Goal: Browse casually: Explore the website without a specific task or goal

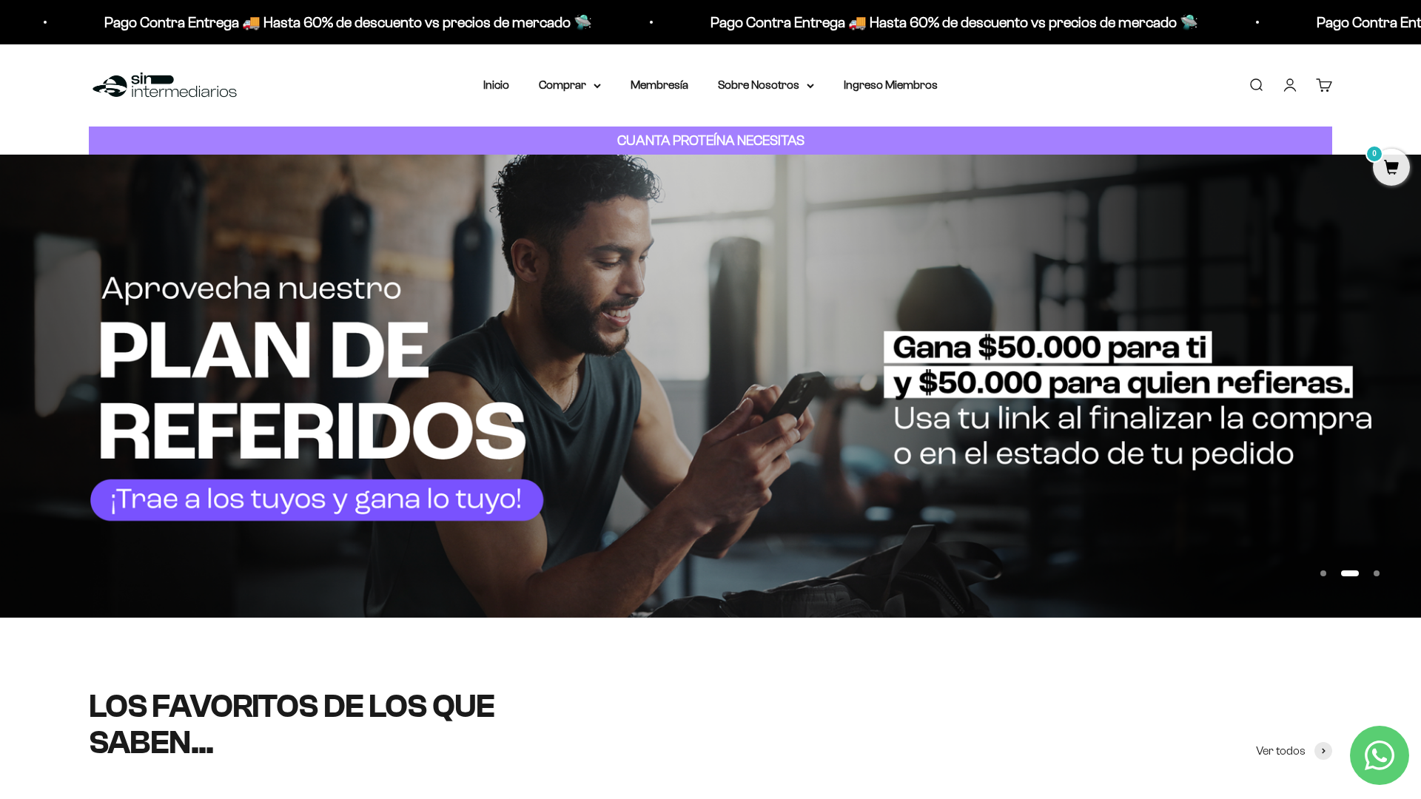
scroll to position [188, 0]
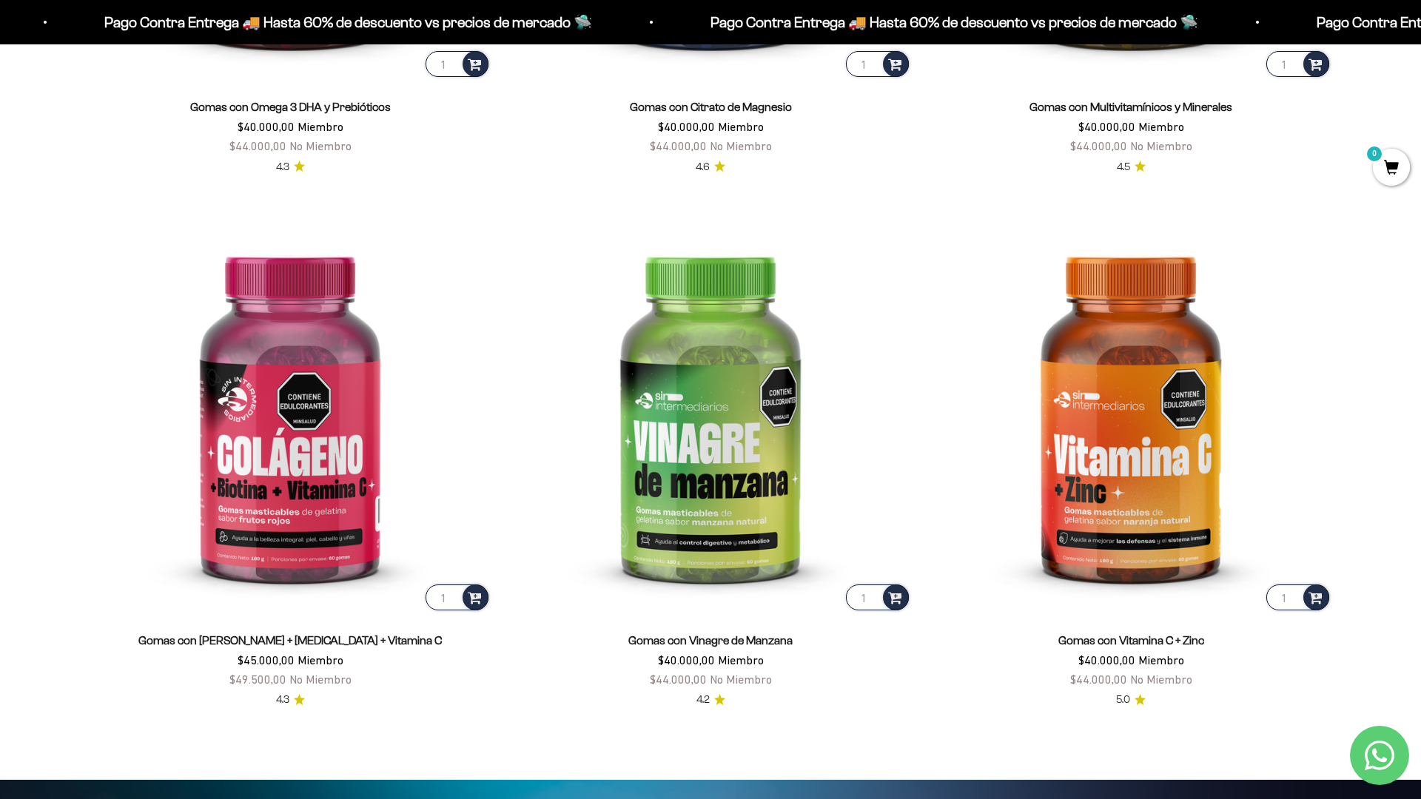
click at [1255, 798] on html "Ir al contenido Pago Contra Entrega 🚚 Hasta 60% de descuento vs precios [PERSON…" at bounding box center [710, 784] width 1421 height 7149
click at [1420, 33] on html "Ir al contenido Pago Contra Entrega 🚚 Hasta 60% de descuento vs precios [PERSON…" at bounding box center [710, 784] width 1421 height 7149
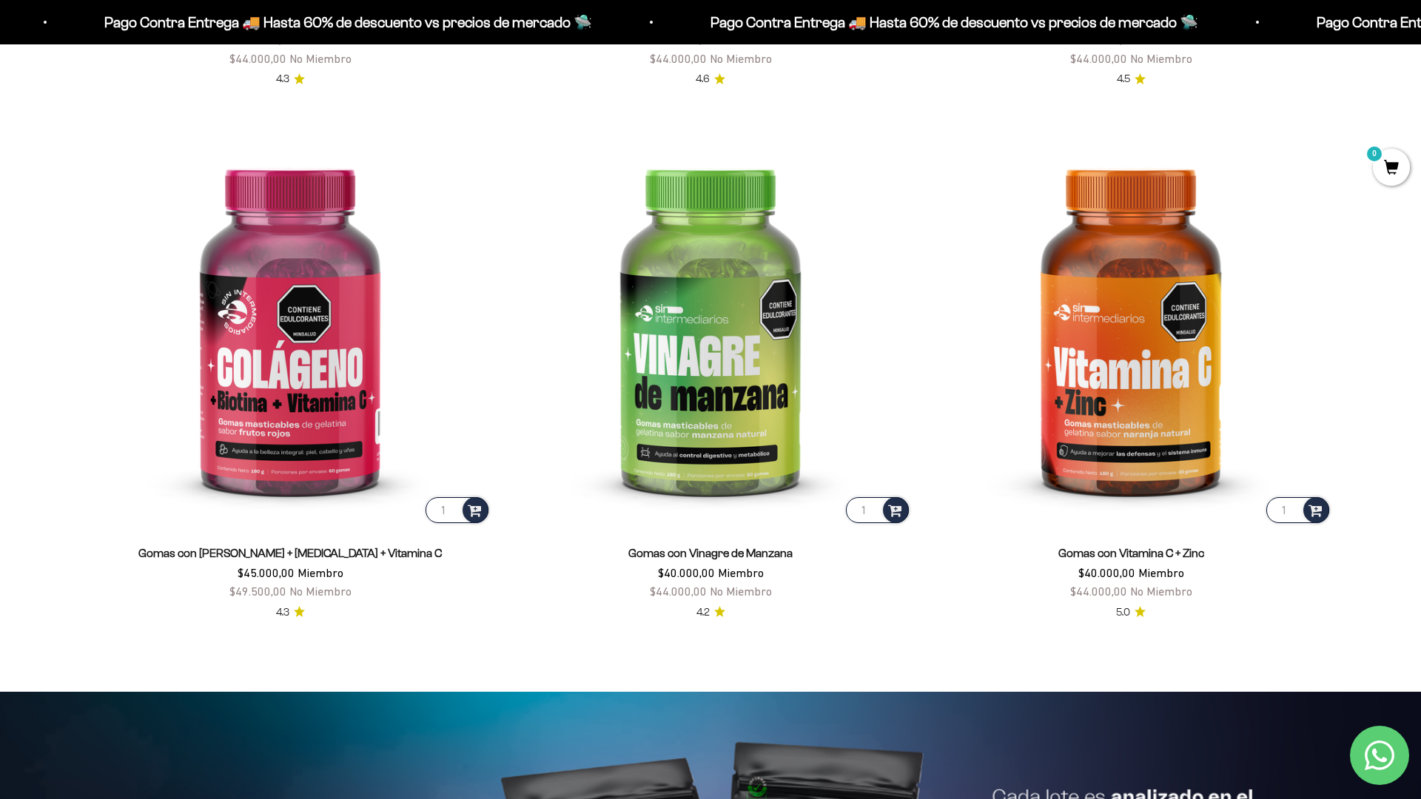
click at [1420, 33] on html "Ir al contenido Pago Contra Entrega 🚚 Hasta 60% de descuento vs precios [PERSON…" at bounding box center [710, 696] width 1421 height 7149
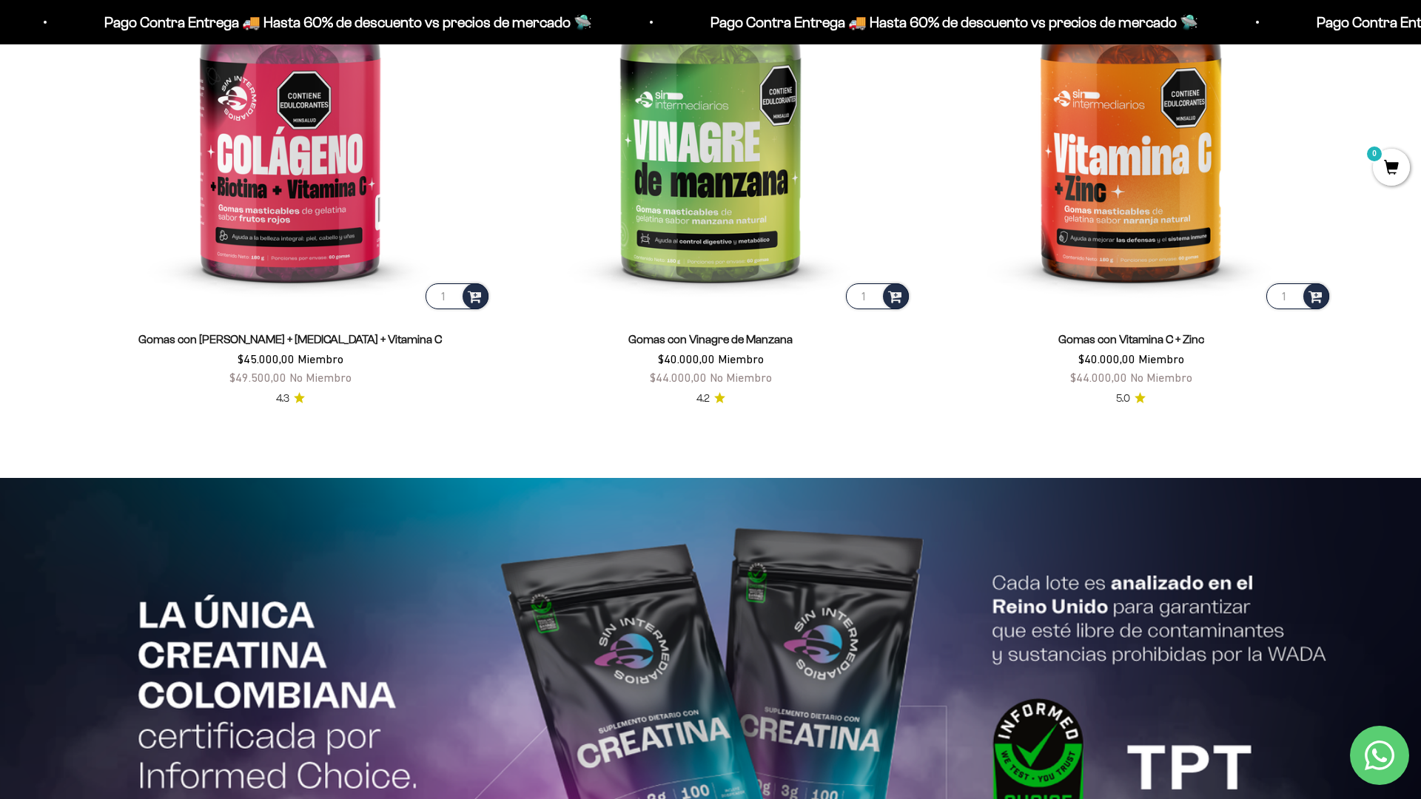
click at [1420, 33] on html "Ir al contenido Pago Contra Entrega 🚚 Hasta 60% de descuento vs precios [PERSON…" at bounding box center [710, 483] width 1421 height 7149
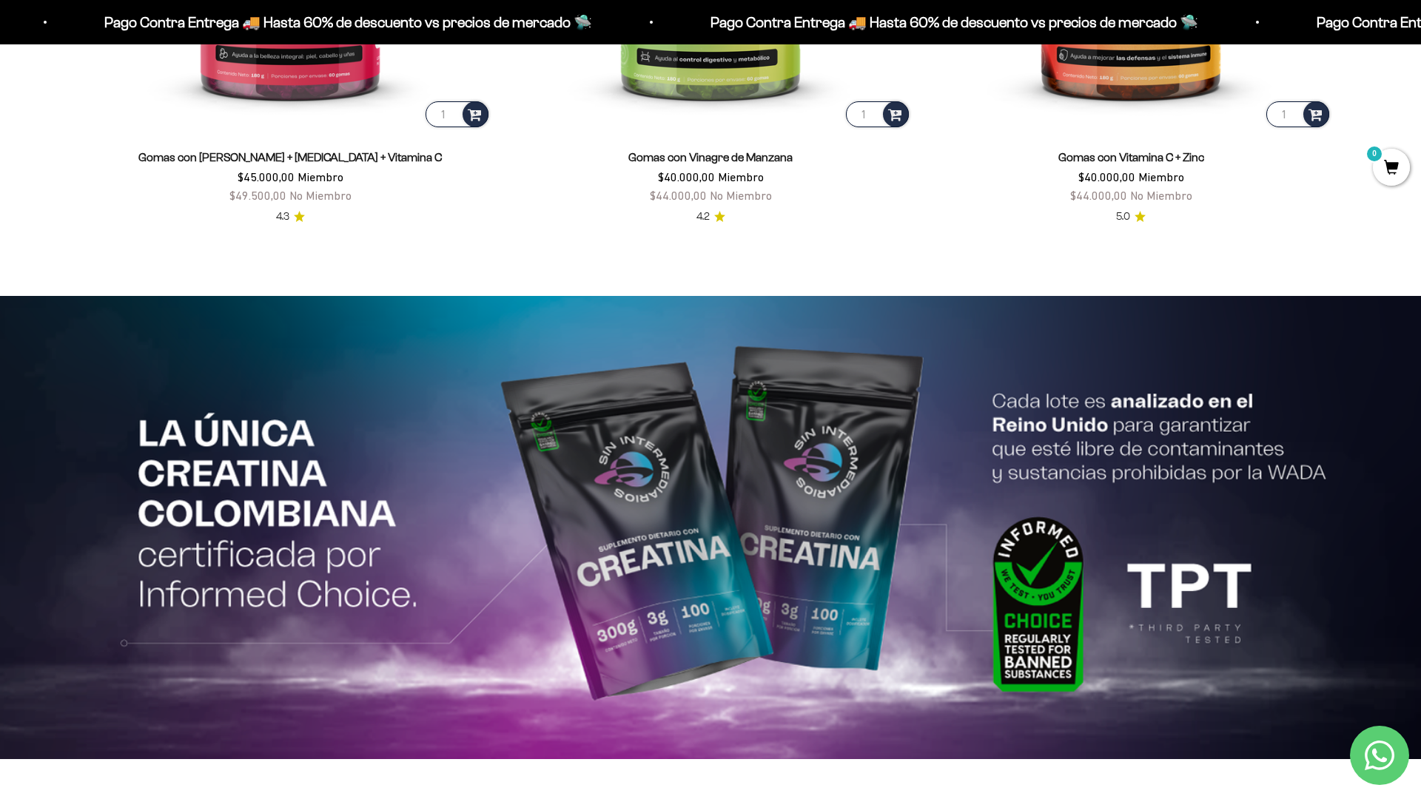
click at [1420, 33] on html "Ir al contenido Pago Contra Entrega 🚚 Hasta 60% de descuento vs precios [PERSON…" at bounding box center [710, 301] width 1421 height 7149
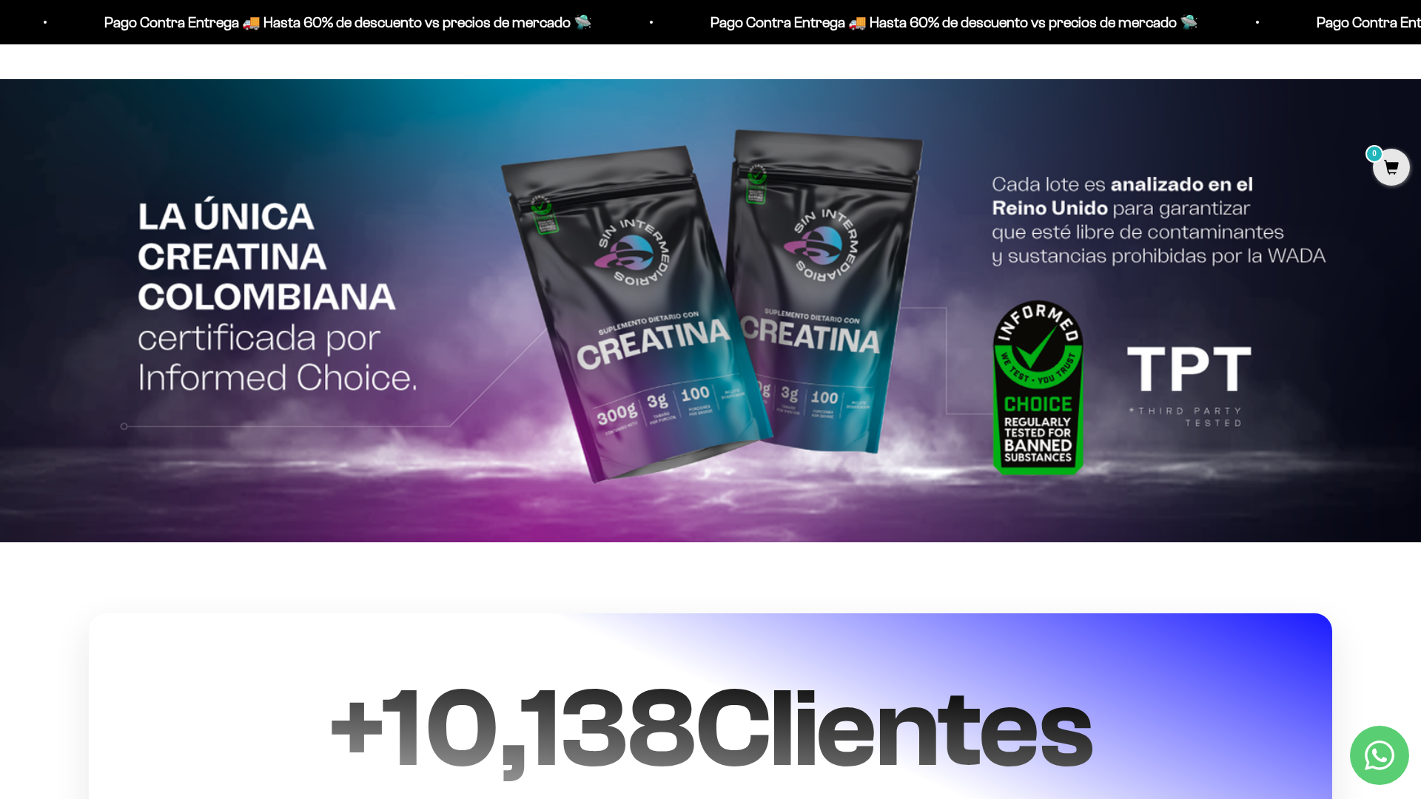
click at [1420, 33] on html "Ir al contenido Pago Contra Entrega 🚚 Hasta 60% de descuento vs precios [PERSON…" at bounding box center [710, 84] width 1421 height 7149
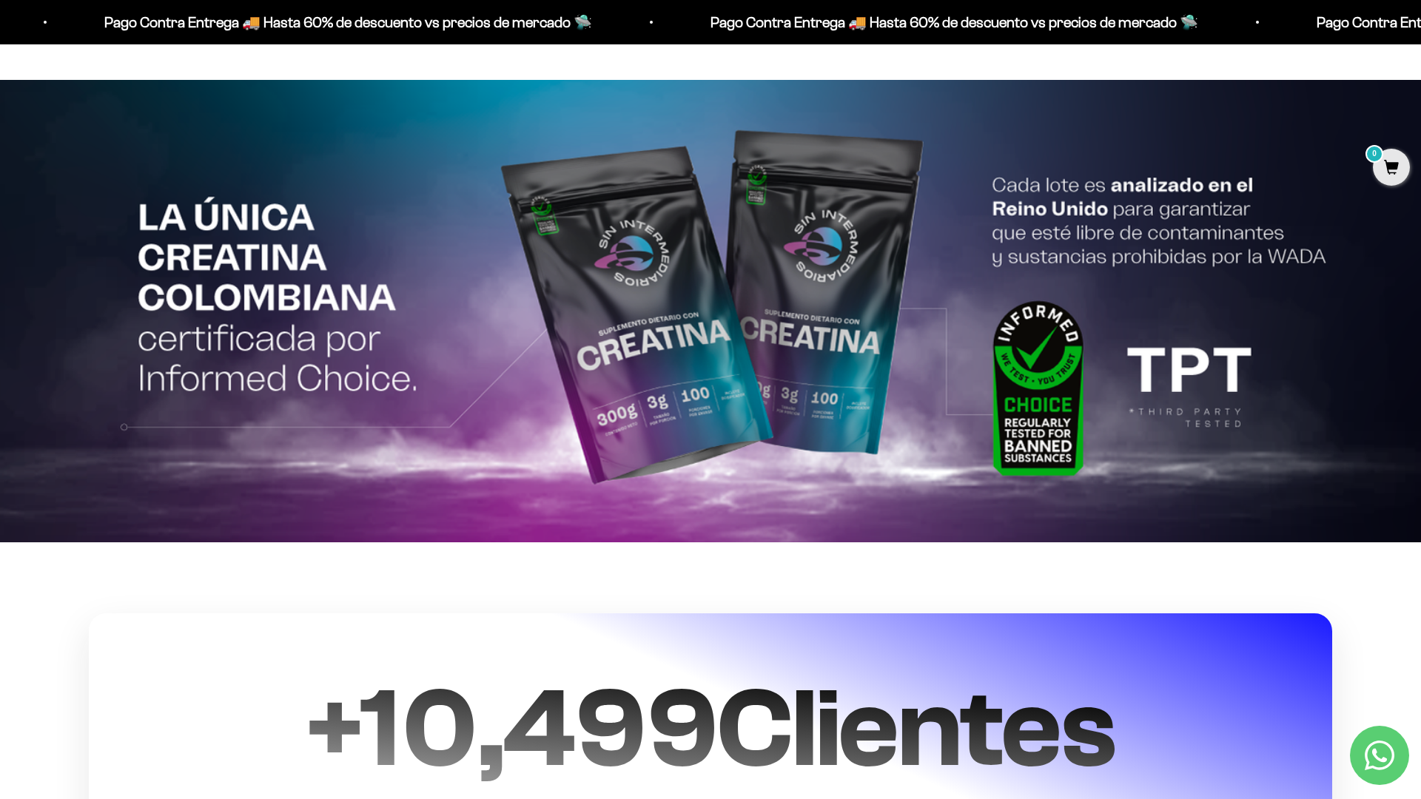
scroll to position [3633, 0]
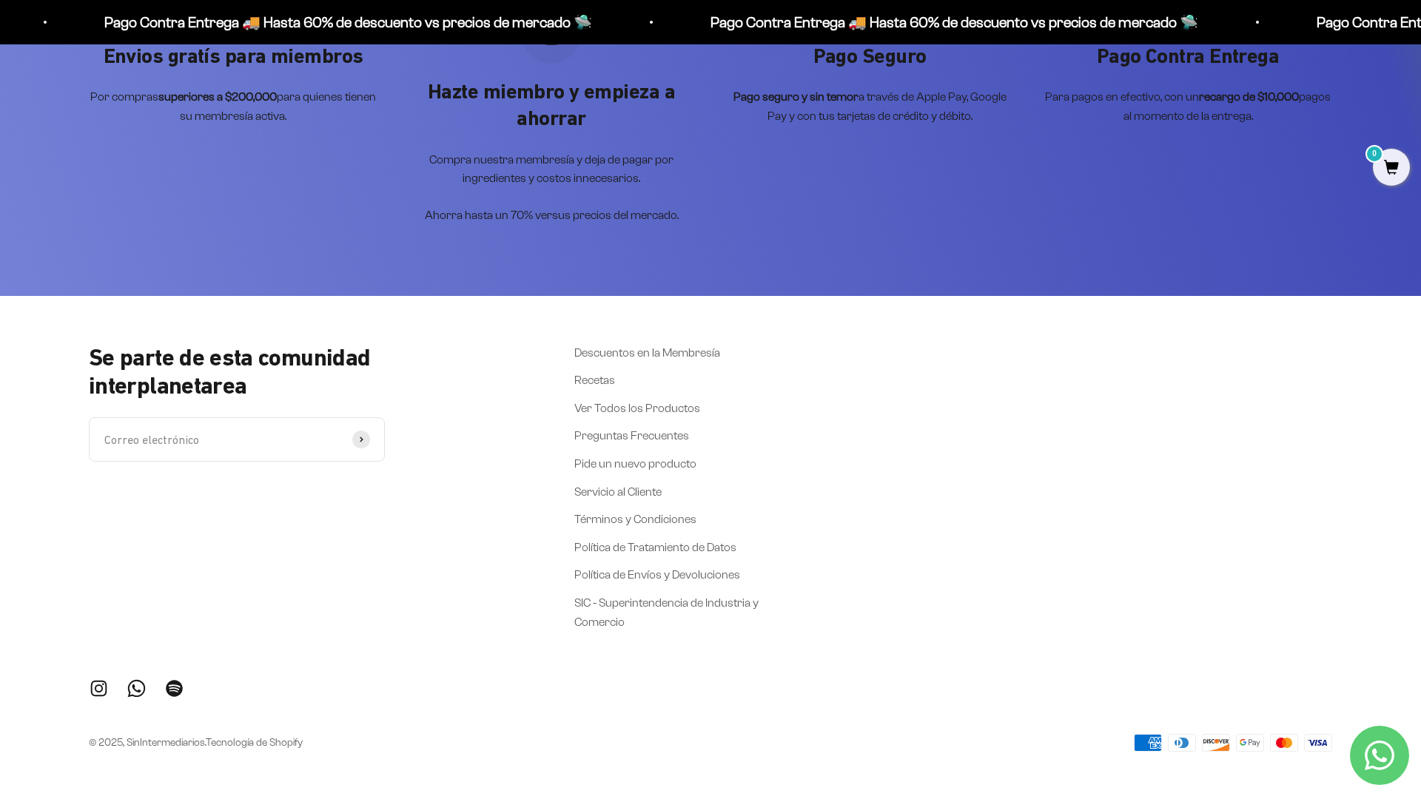
click at [1332, 206] on div "Envios gratís para miembros Por compras superiores a $200,000 para quienes tien…" at bounding box center [710, 114] width 1421 height 363
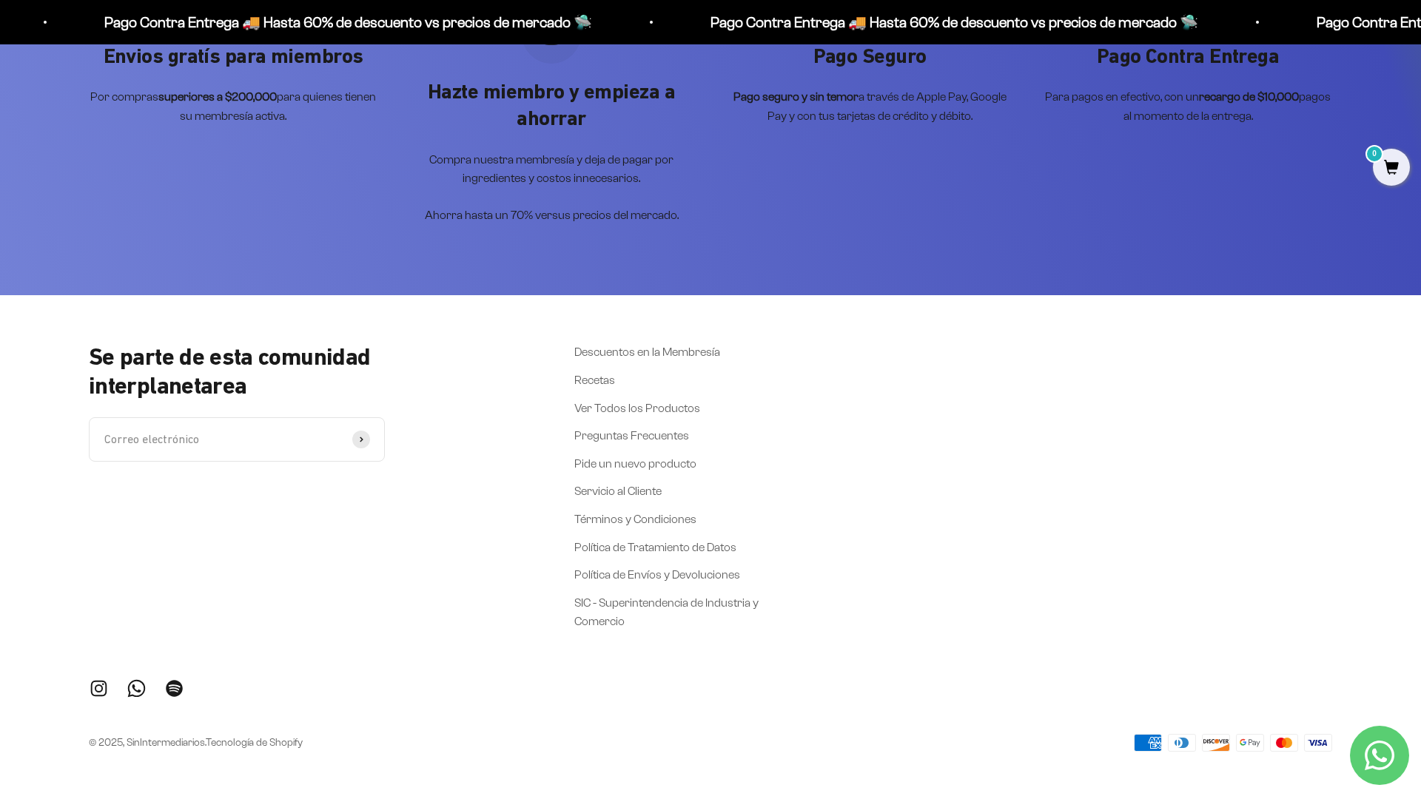
scroll to position [6349, 0]
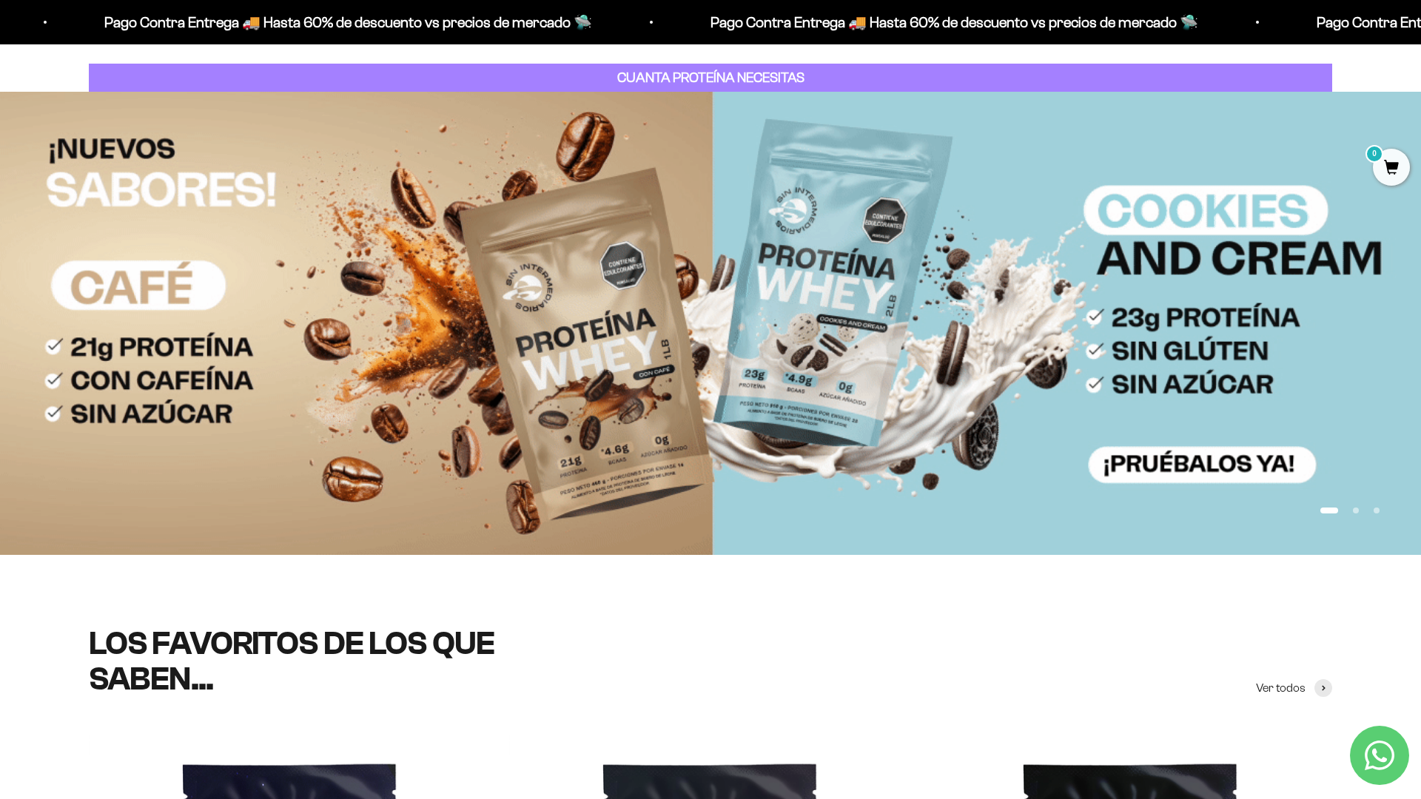
scroll to position [0, 0]
